Goal: Information Seeking & Learning: Learn about a topic

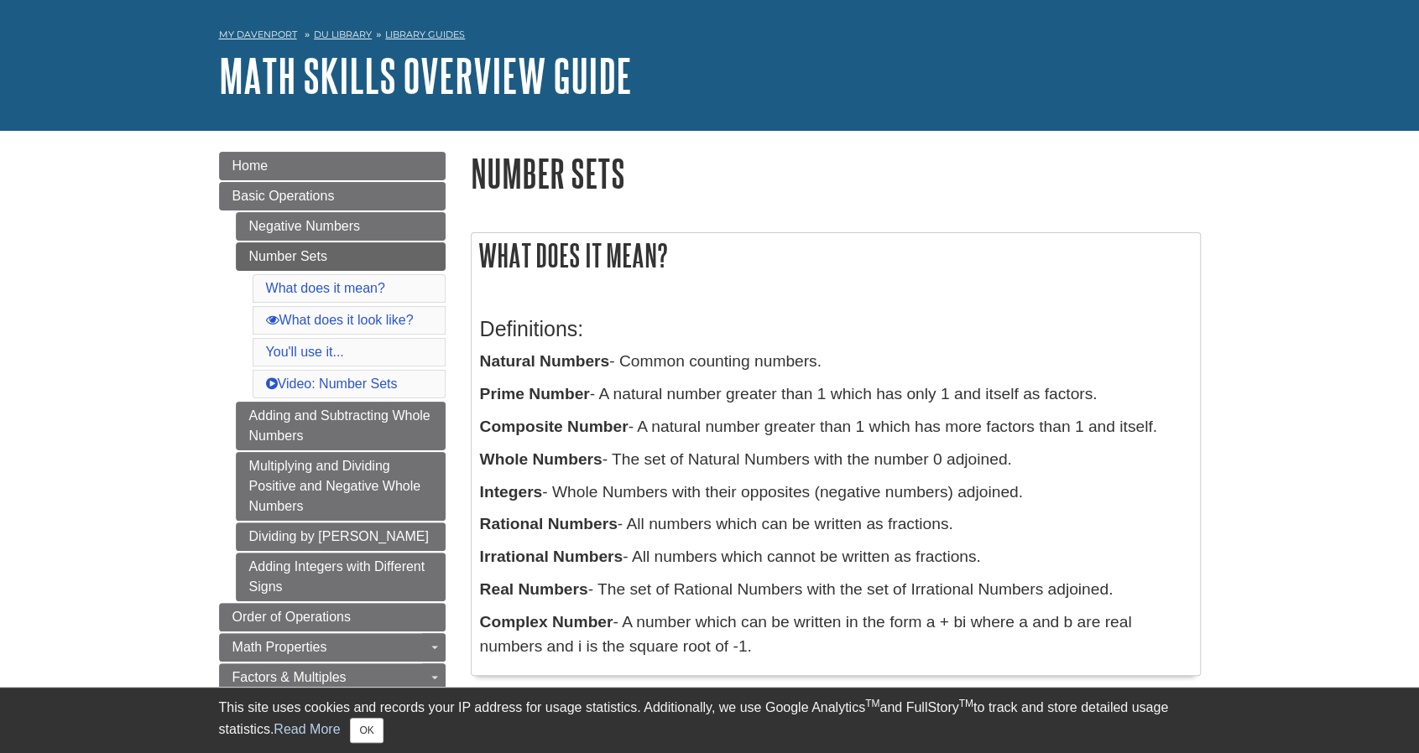
scroll to position [84, 0]
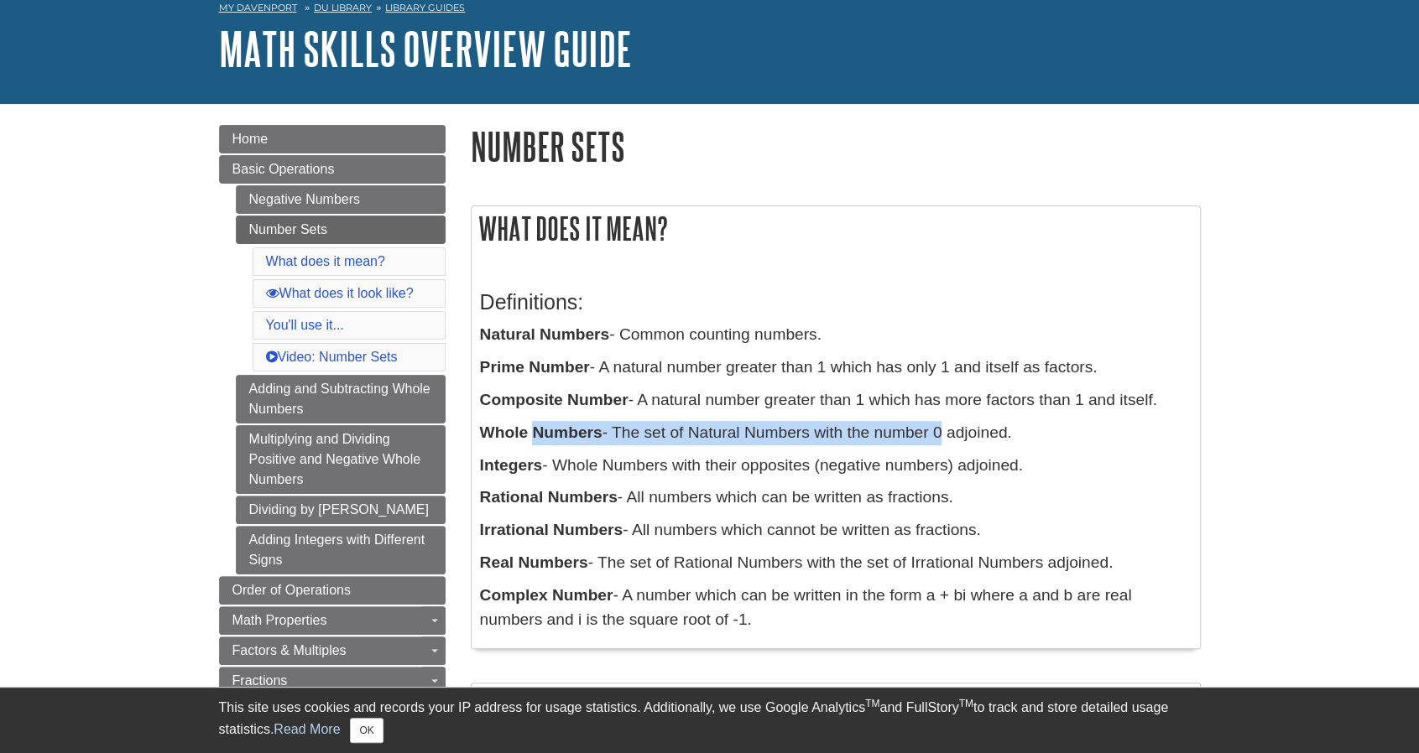
drag, startPoint x: 601, startPoint y: 430, endPoint x: 935, endPoint y: 435, distance: 334.8
click at [935, 435] on p "Whole Numbers - The set of Natural Numbers with the number 0 adjoined." at bounding box center [835, 433] width 711 height 24
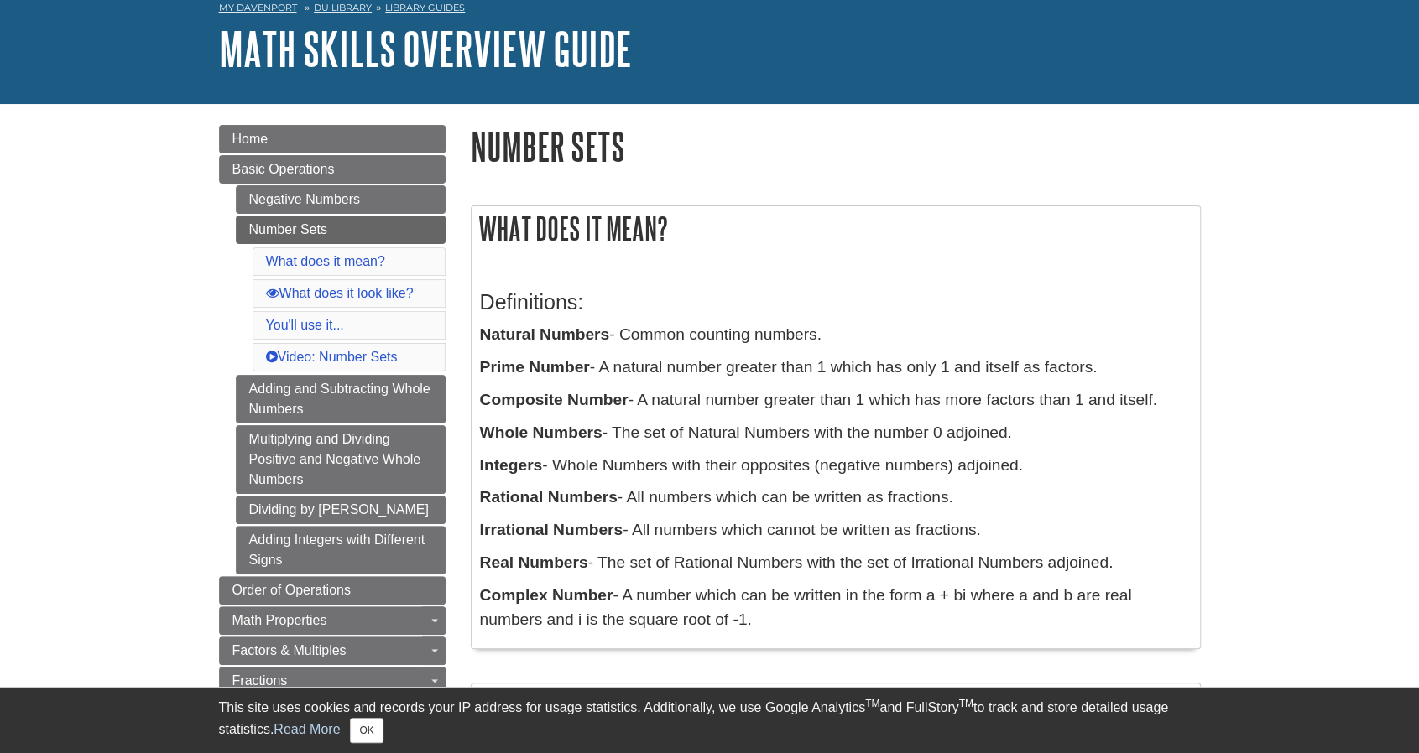
click at [966, 435] on p "Whole Numbers - The set of Natural Numbers with the number 0 adjoined." at bounding box center [835, 433] width 711 height 24
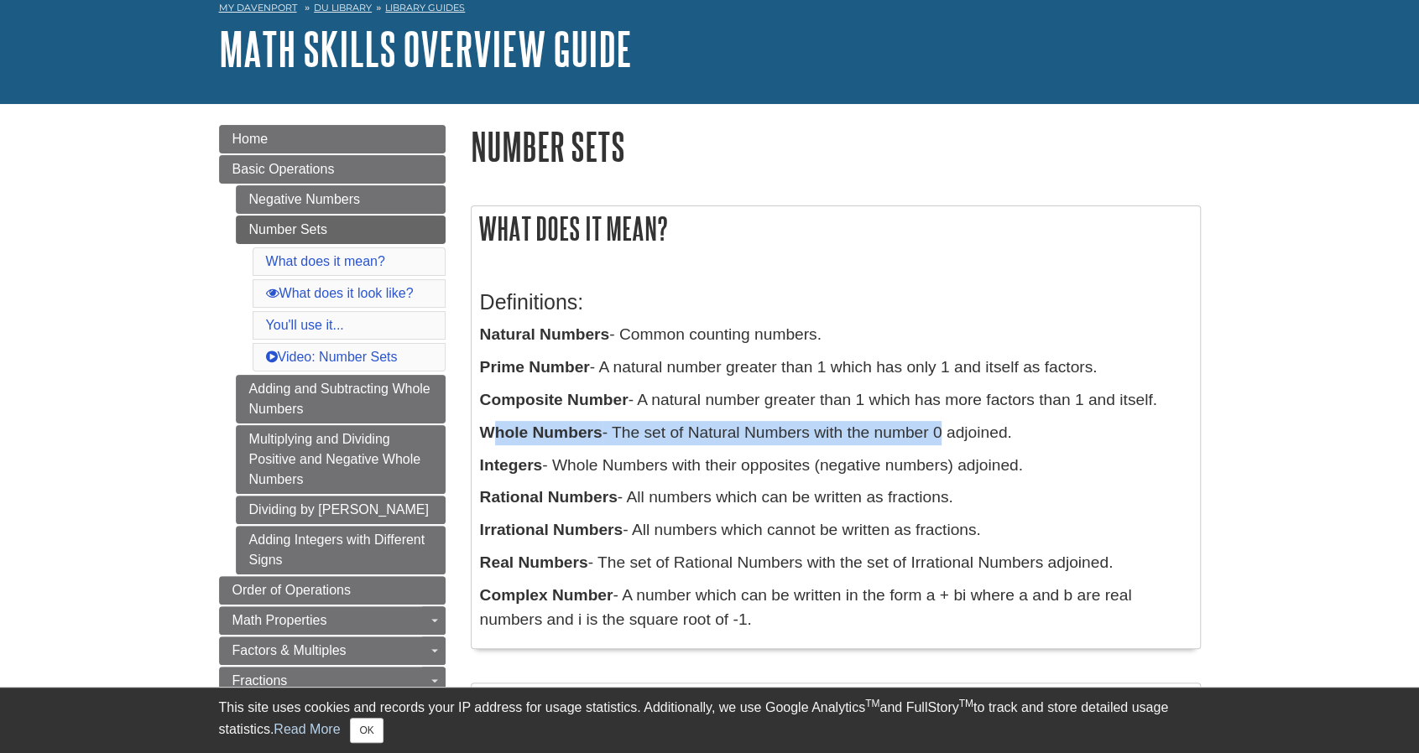
drag, startPoint x: 495, startPoint y: 430, endPoint x: 935, endPoint y: 444, distance: 439.8
click at [935, 444] on p "Whole Numbers - The set of Natural Numbers with the number 0 adjoined." at bounding box center [835, 433] width 711 height 24
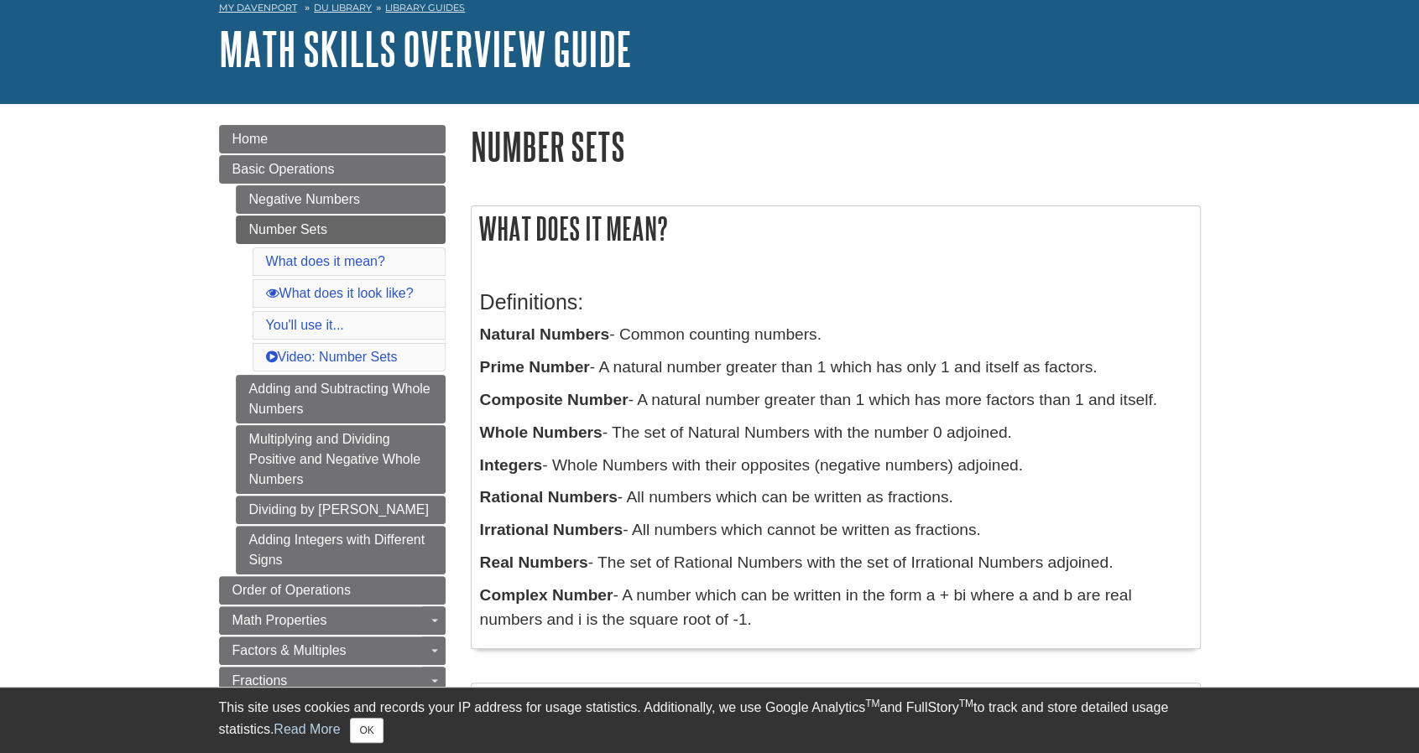
click at [954, 437] on p "Whole Numbers - The set of Natural Numbers with the number 0 adjoined." at bounding box center [835, 433] width 711 height 24
drag, startPoint x: 486, startPoint y: 465, endPoint x: 782, endPoint y: 466, distance: 296.2
click at [782, 466] on p "Integers - Whole Numbers with their opposites (negative numbers) adjoined." at bounding box center [835, 466] width 711 height 24
click at [789, 466] on p "Integers - Whole Numbers with their opposites (negative numbers) adjoined." at bounding box center [835, 466] width 711 height 24
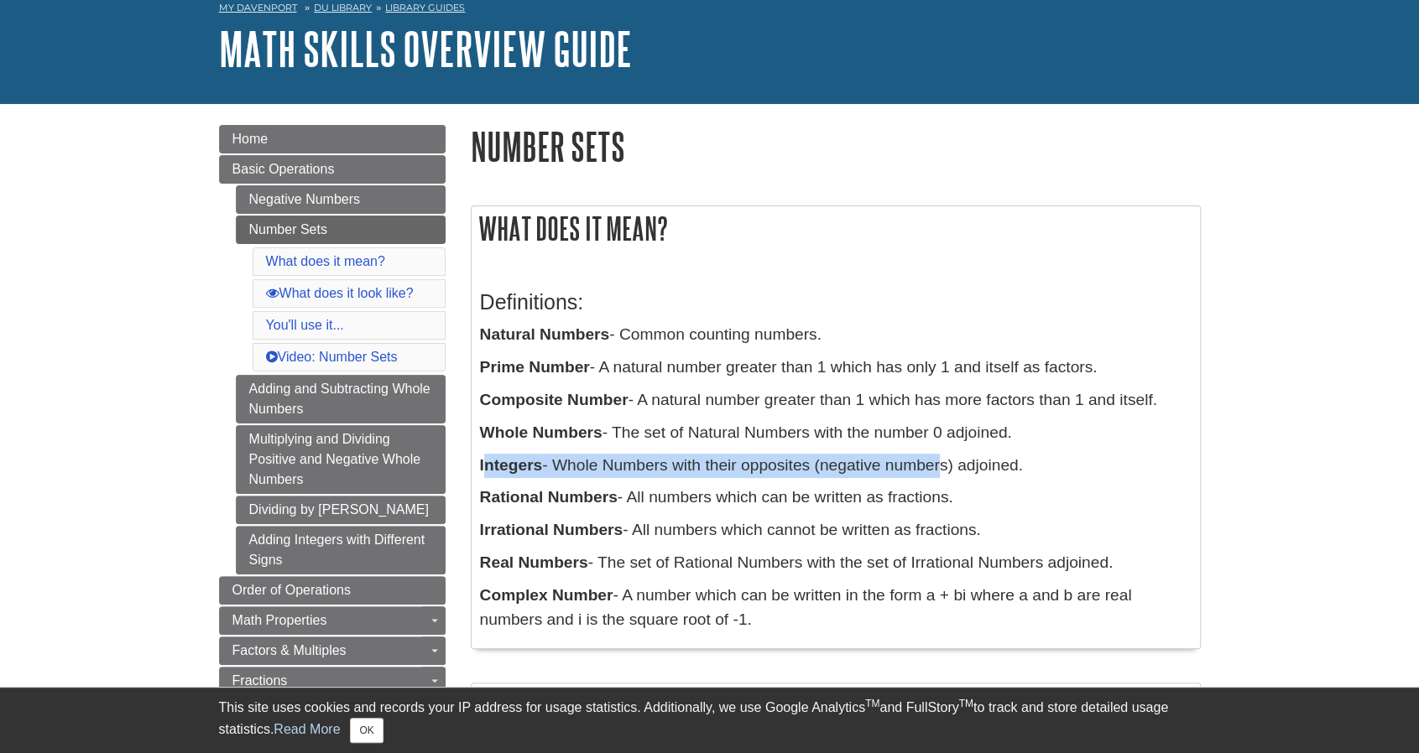
drag, startPoint x: 565, startPoint y: 468, endPoint x: 940, endPoint y: 468, distance: 375.0
click at [940, 468] on p "Integers - Whole Numbers with their opposites (negative numbers) adjoined." at bounding box center [835, 466] width 711 height 24
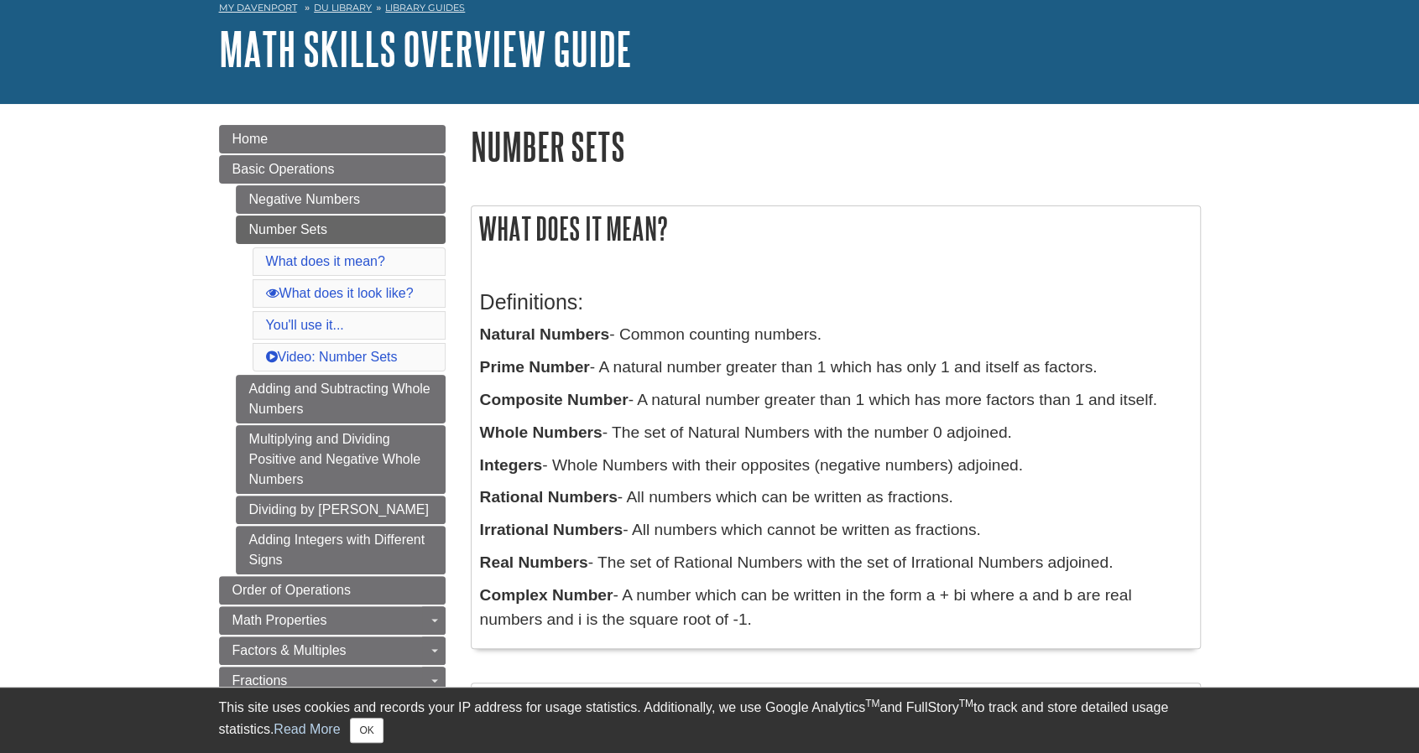
drag, startPoint x: 970, startPoint y: 469, endPoint x: 979, endPoint y: 474, distance: 10.5
click at [971, 469] on p "Integers - Whole Numbers with their opposites (negative numbers) adjoined." at bounding box center [835, 466] width 711 height 24
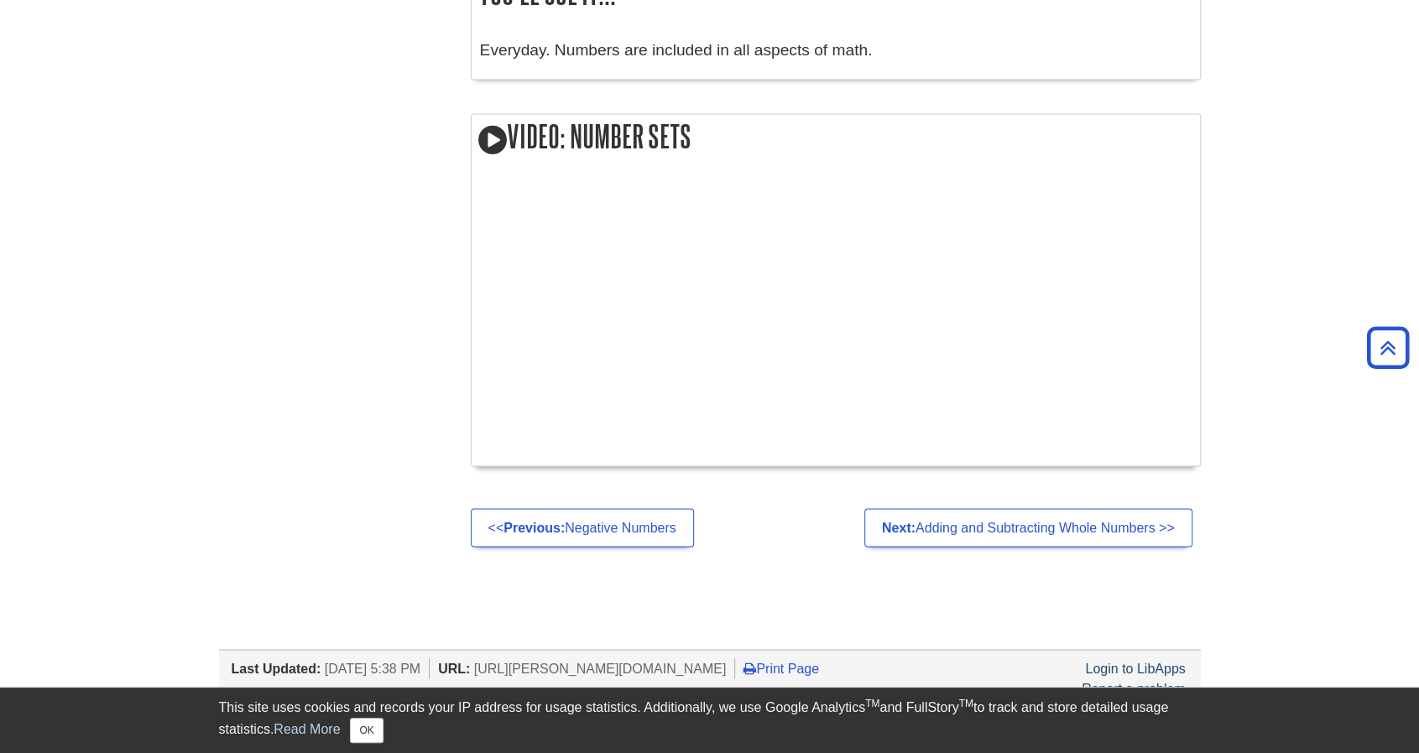
scroll to position [1685, 0]
